Goal: Communication & Community: Answer question/provide support

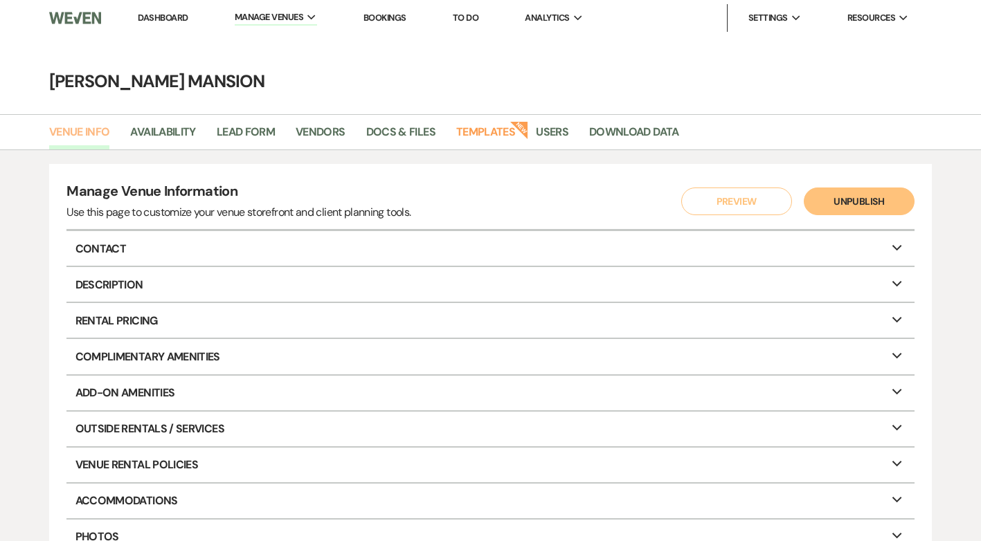
click at [78, 137] on link "Venue Info" at bounding box center [79, 136] width 61 height 26
click at [167, 19] on link "Dashboard" at bounding box center [163, 18] width 50 height 12
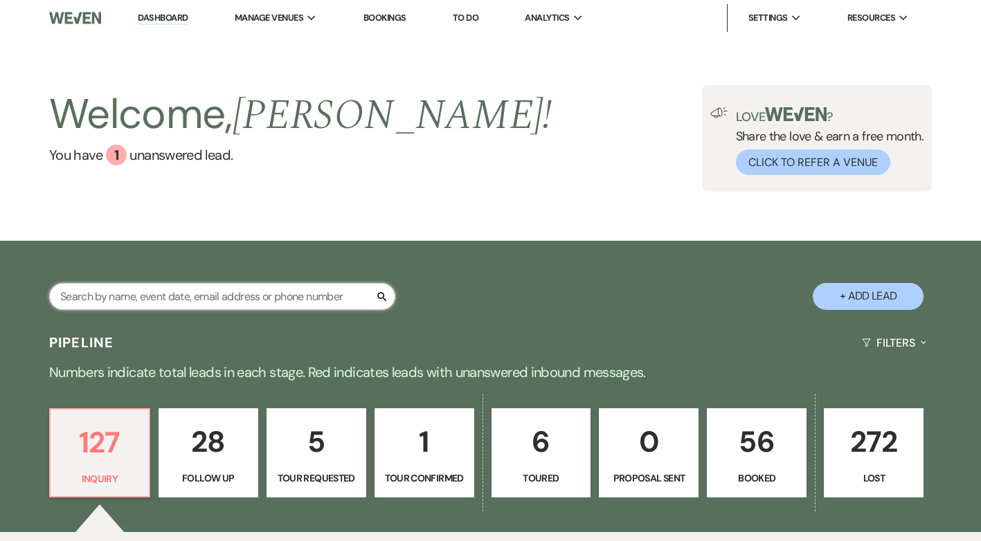
click at [234, 291] on input "text" at bounding box center [222, 296] width 346 height 27
type input "[PERSON_NAME]"
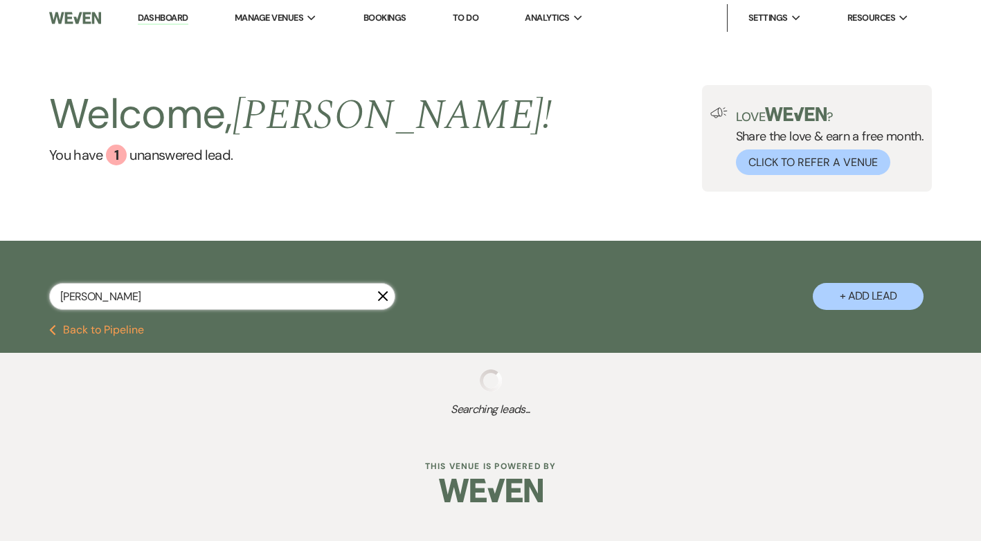
select select "8"
select select "4"
select select "9"
select select "8"
select select "6"
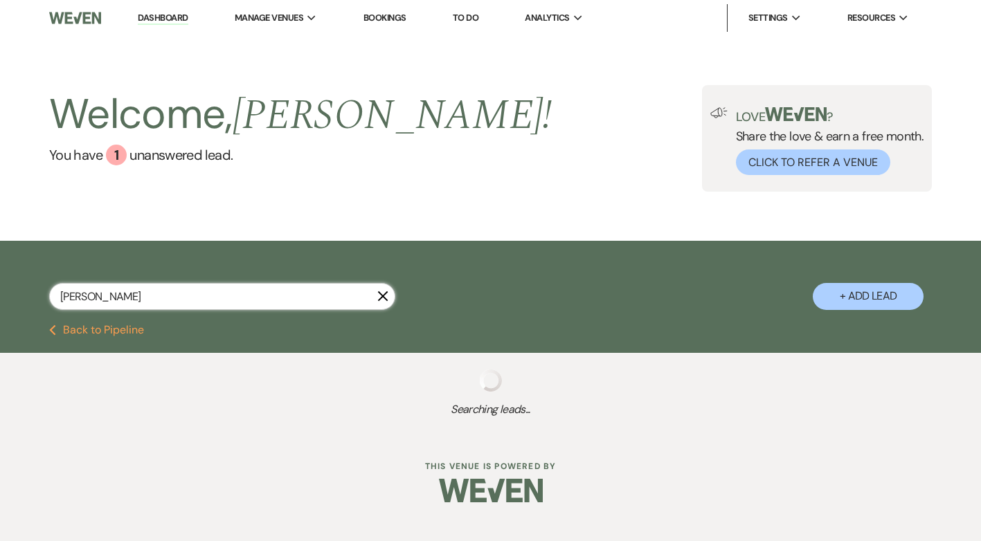
select select "8"
select select "5"
select select "8"
select select "4"
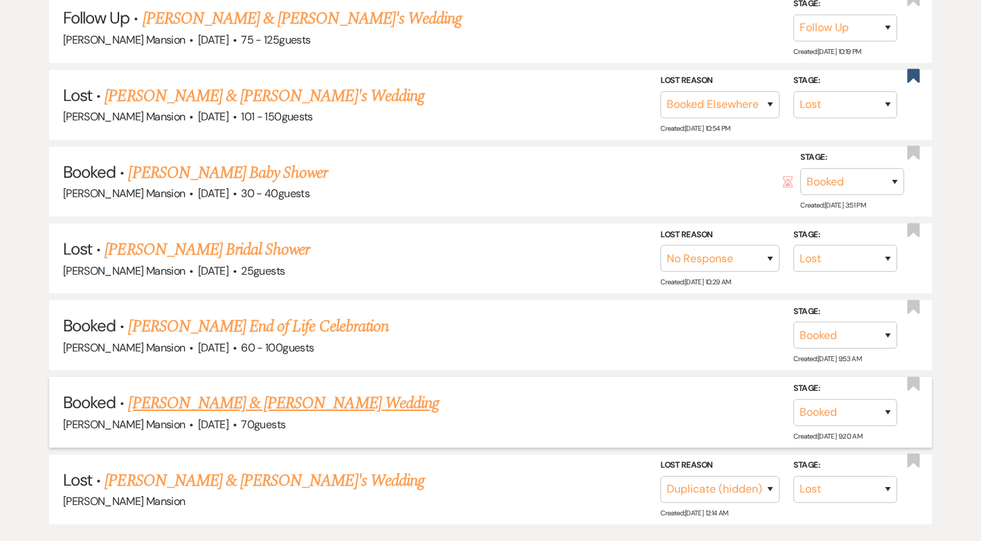
scroll to position [788, 0]
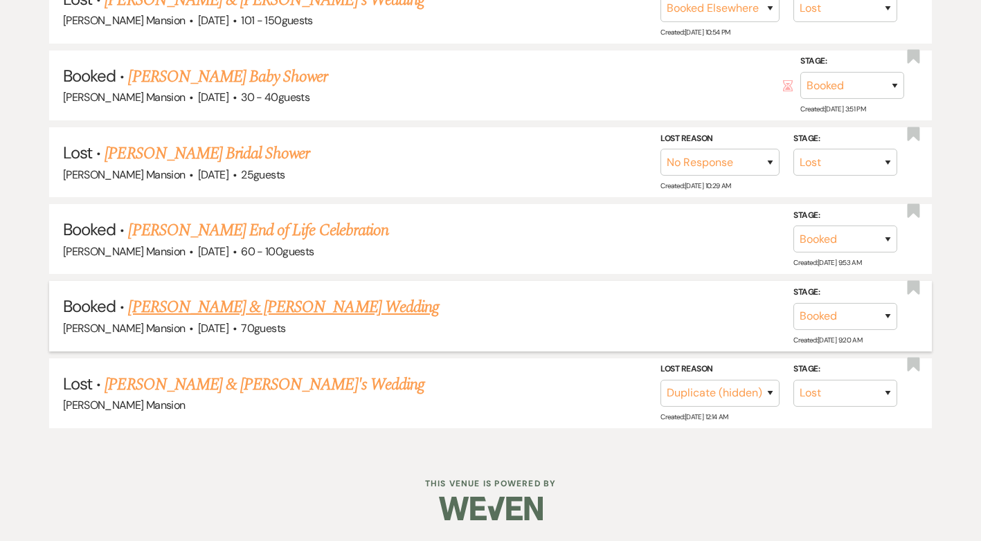
click at [300, 313] on link "[PERSON_NAME] & [PERSON_NAME] Wedding" at bounding box center [283, 307] width 310 height 25
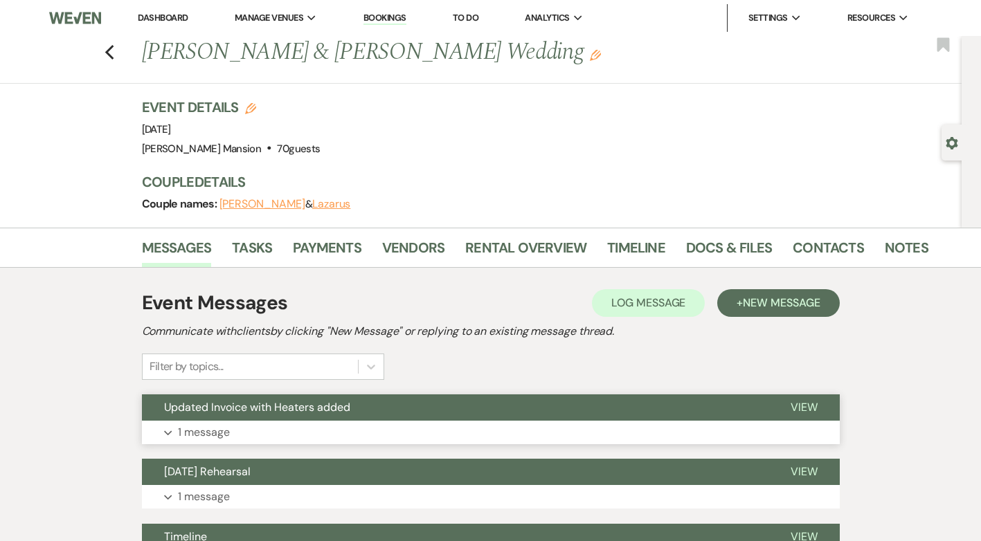
click at [204, 424] on p "1 message" at bounding box center [204, 433] width 52 height 18
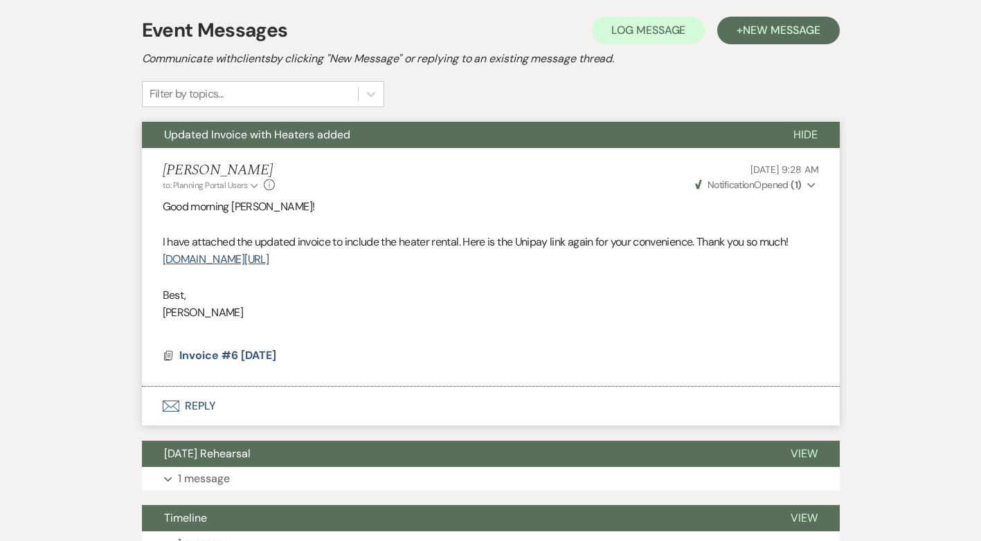
scroll to position [277, 0]
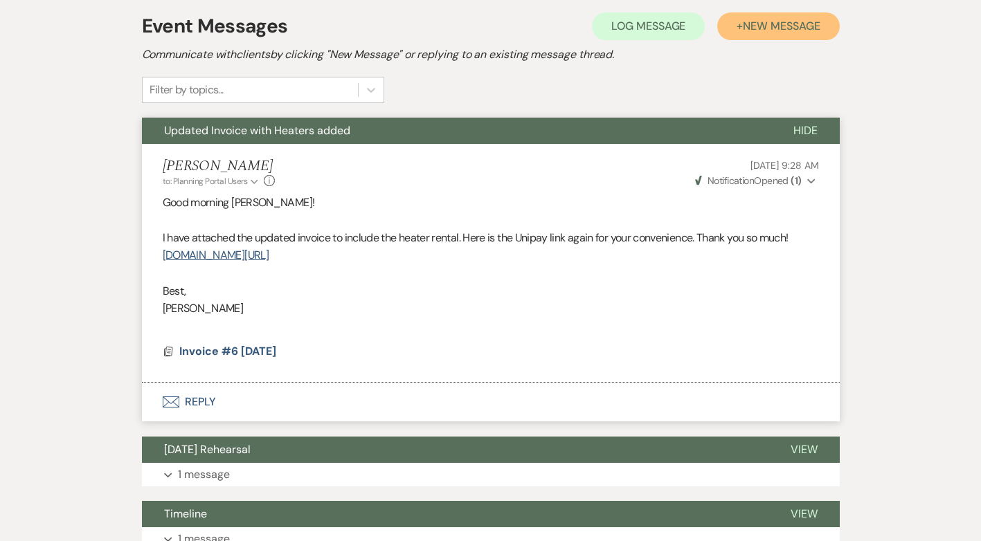
click at [767, 31] on span "New Message" at bounding box center [781, 26] width 77 height 15
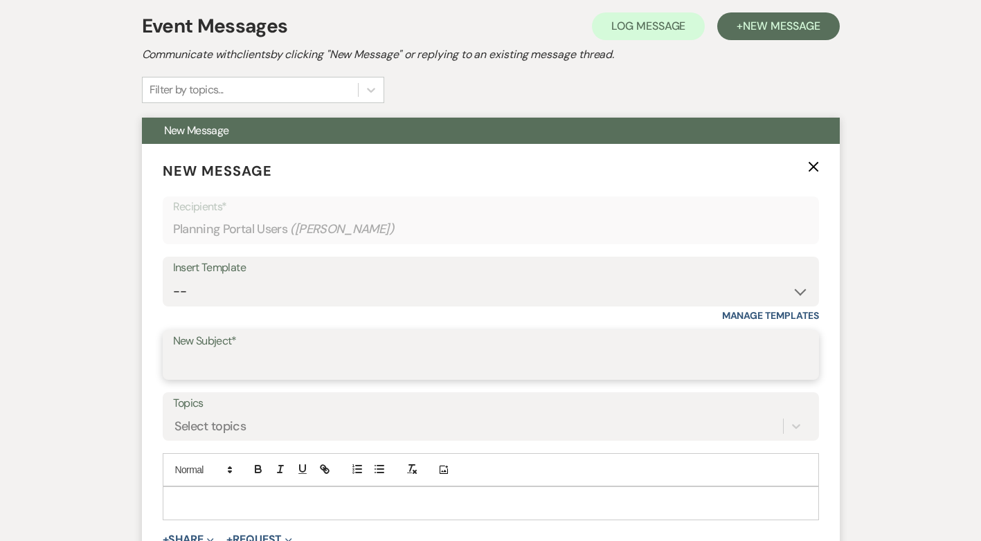
click at [297, 361] on input "New Subject*" at bounding box center [490, 365] width 635 height 27
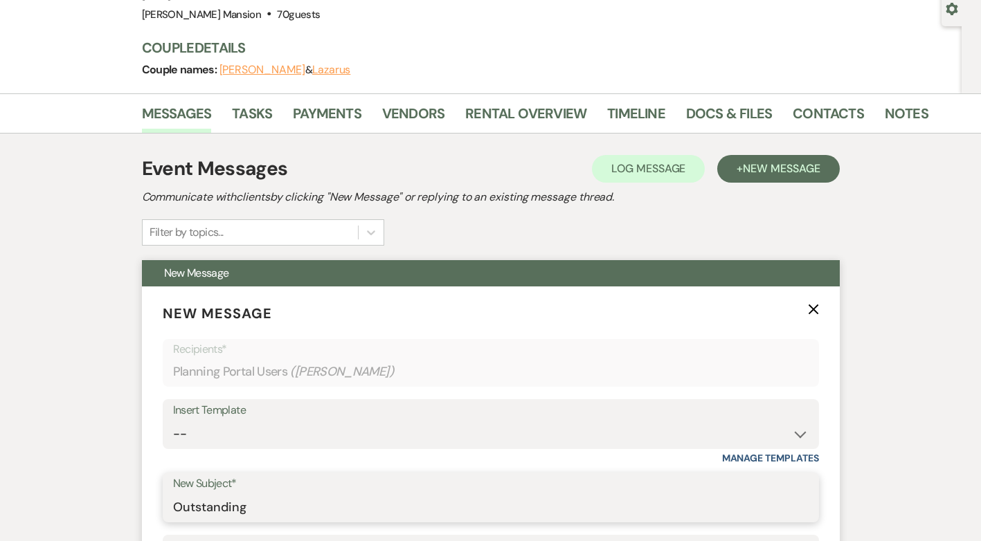
scroll to position [0, 0]
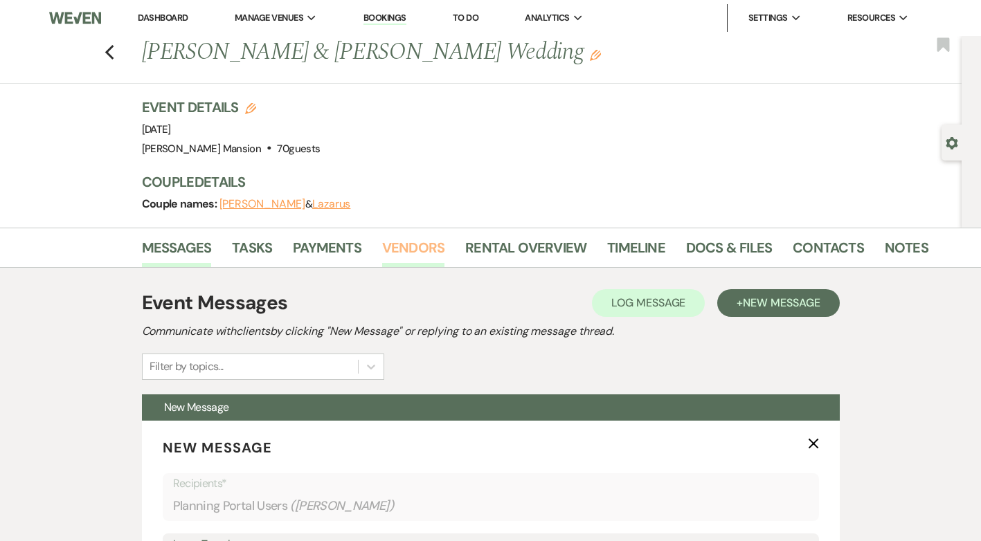
type input "Outstanding"
click at [394, 249] on link "Vendors" at bounding box center [413, 252] width 62 height 30
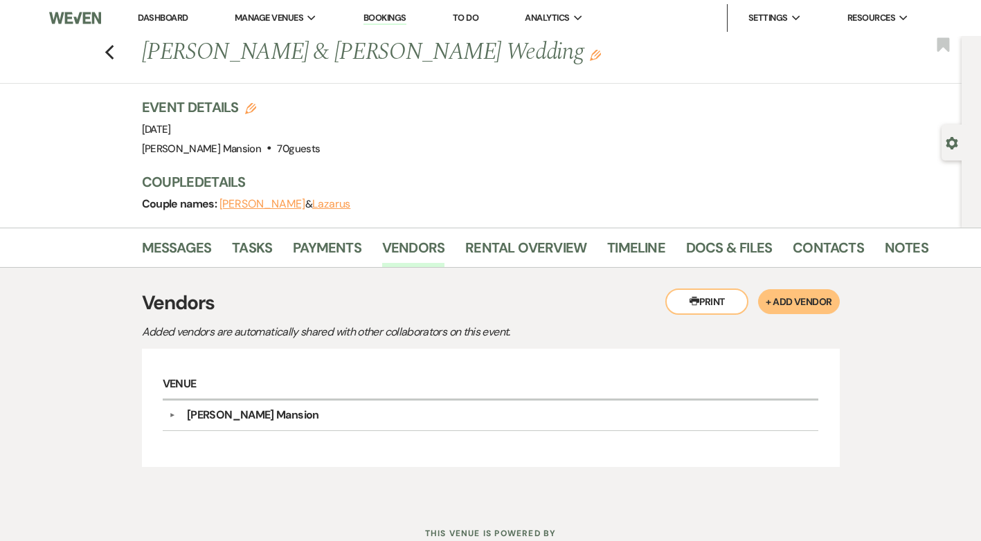
click at [170, 417] on button "▼" at bounding box center [172, 415] width 17 height 7
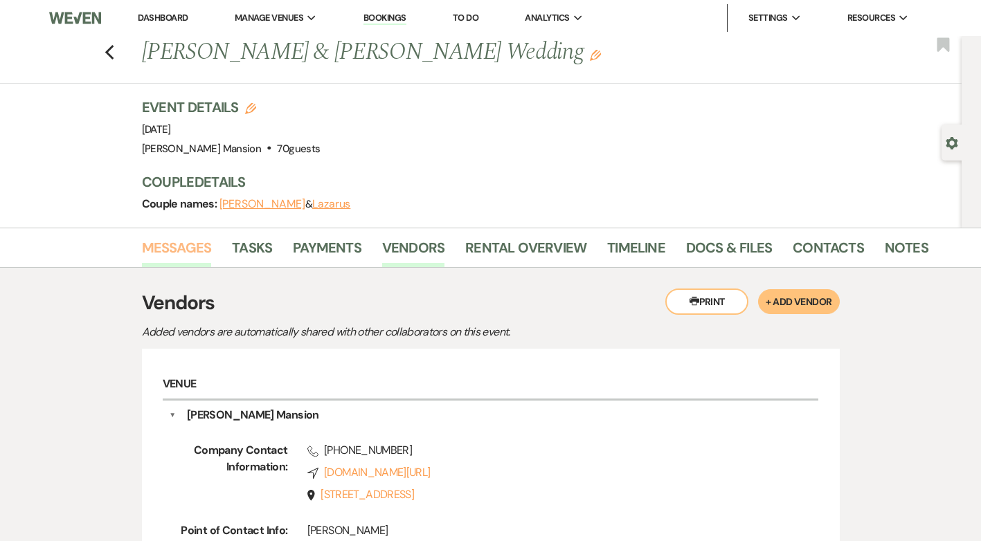
click at [203, 249] on link "Messages" at bounding box center [177, 252] width 70 height 30
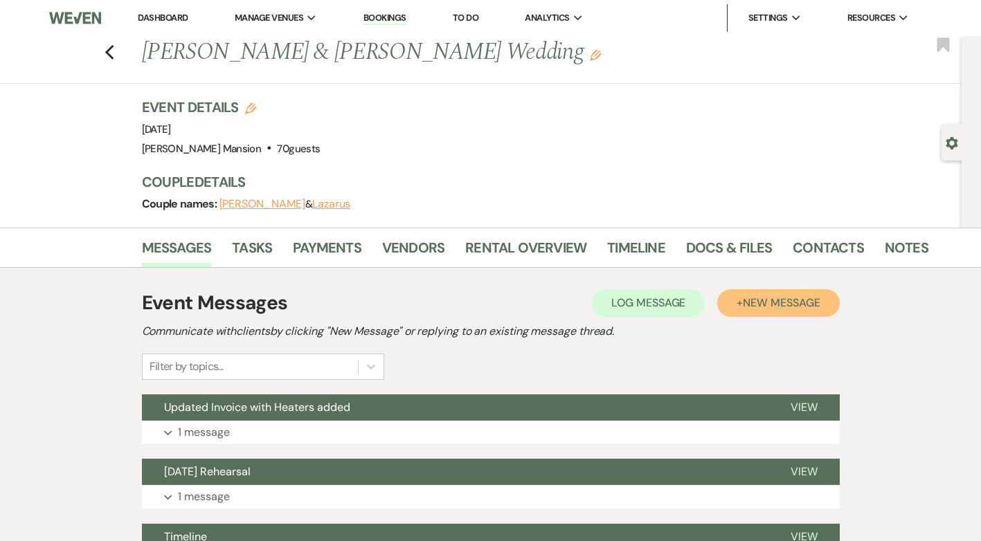
click at [734, 304] on button "+ New Message" at bounding box center [778, 303] width 122 height 28
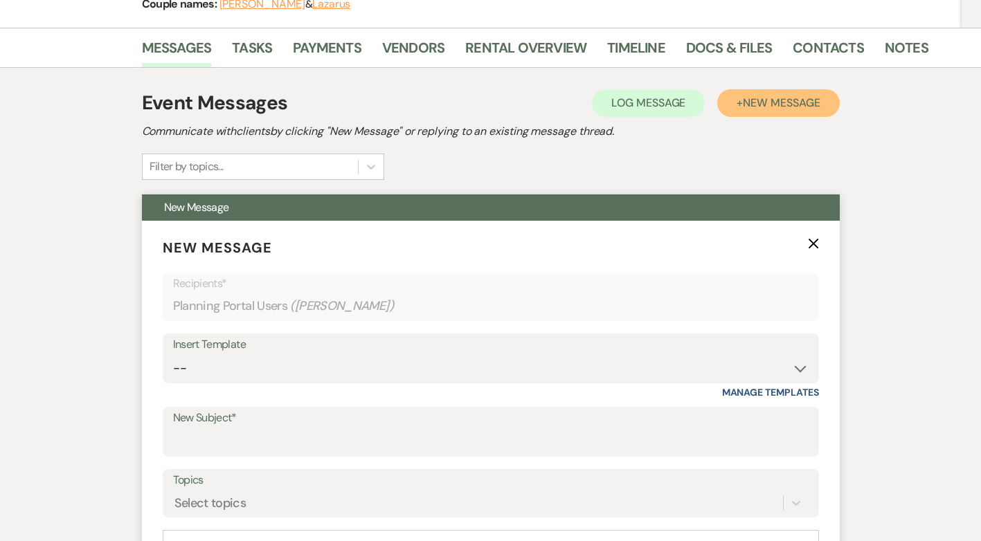
scroll to position [208, 0]
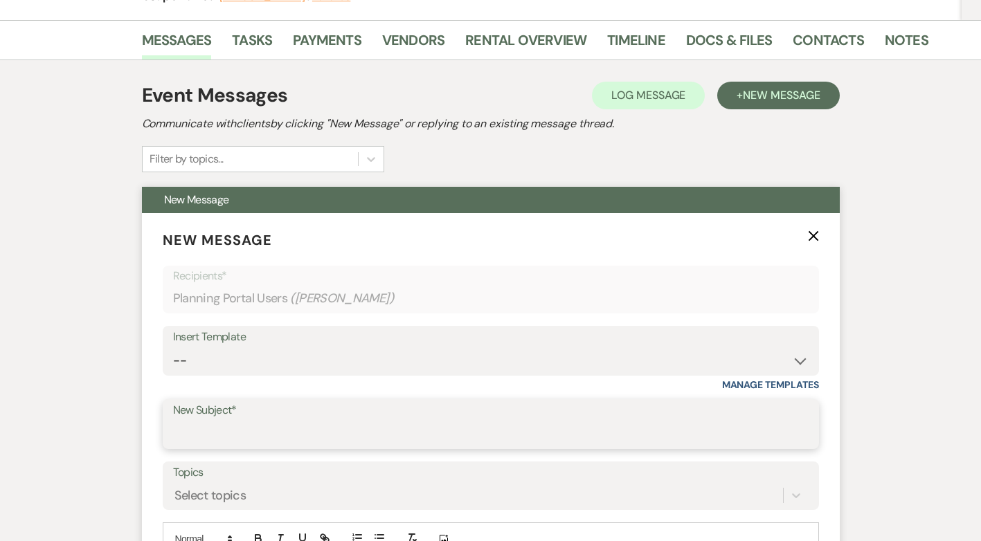
click at [227, 435] on input "New Subject*" at bounding box center [490, 434] width 635 height 27
type input "Outstanding Balance"
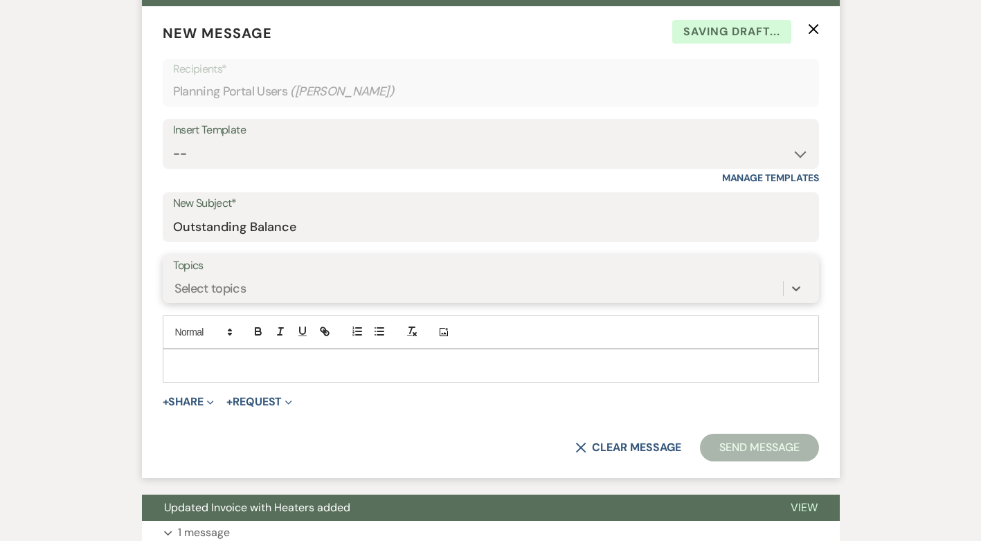
scroll to position [415, 0]
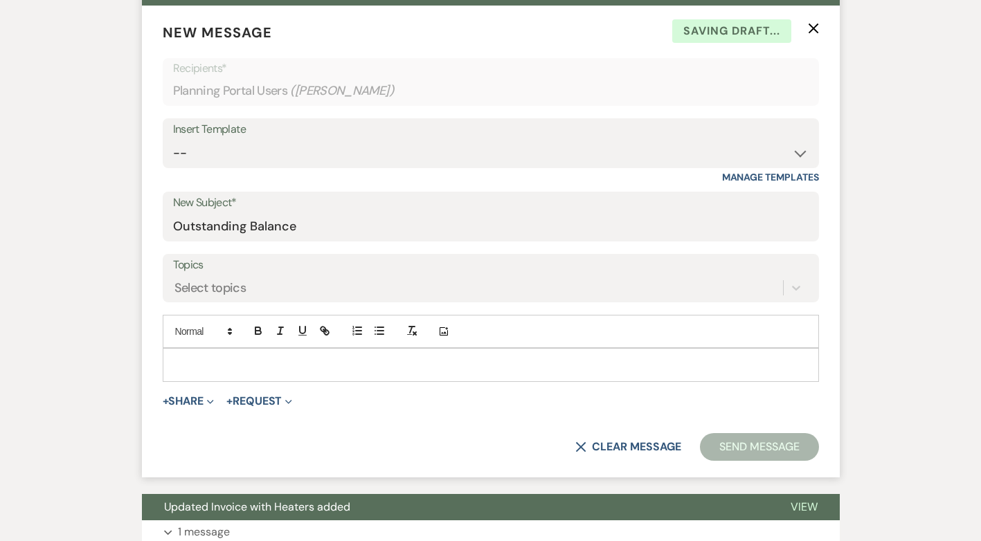
click at [188, 359] on p at bounding box center [491, 364] width 634 height 15
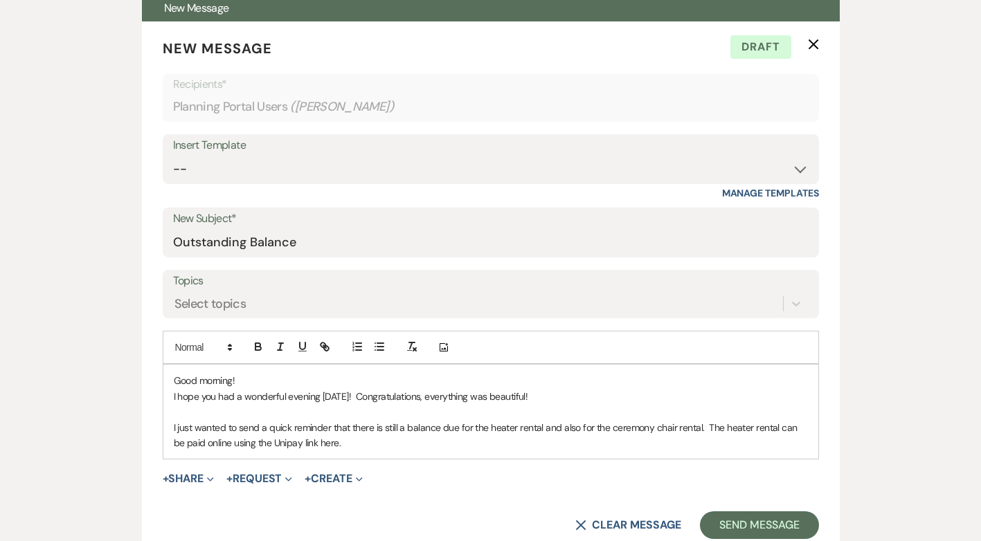
scroll to position [554, 0]
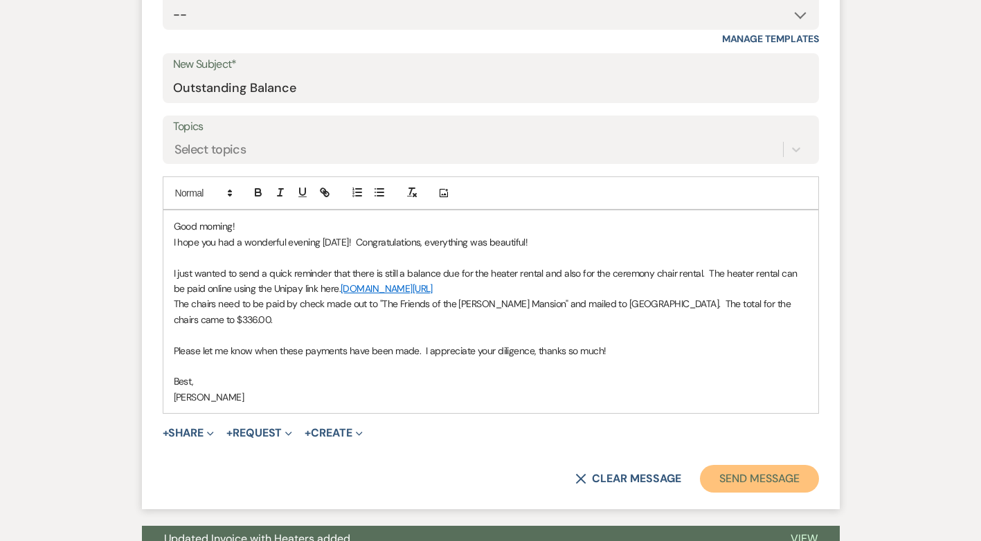
click at [784, 478] on button "Send Message" at bounding box center [759, 479] width 118 height 28
